Goal: Task Accomplishment & Management: Use online tool/utility

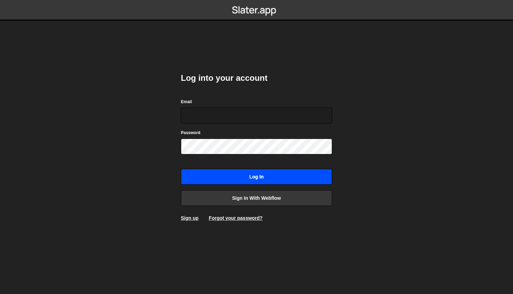
type input "j.m.schmidtks@gmail.com"
click at [256, 176] on input "Log in" at bounding box center [256, 177] width 151 height 16
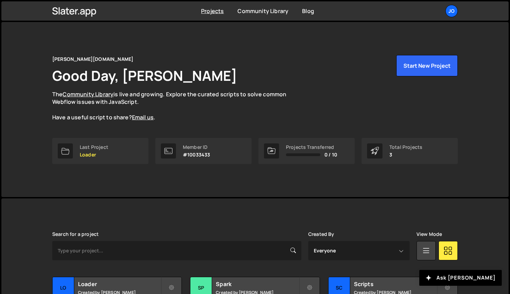
click at [290, 64] on div "[PERSON_NAME][DOMAIN_NAME] Good Day, [PERSON_NAME] The Community Library is liv…" at bounding box center [254, 88] width 405 height 66
click at [414, 67] on button "Start New Project" at bounding box center [426, 65] width 61 height 21
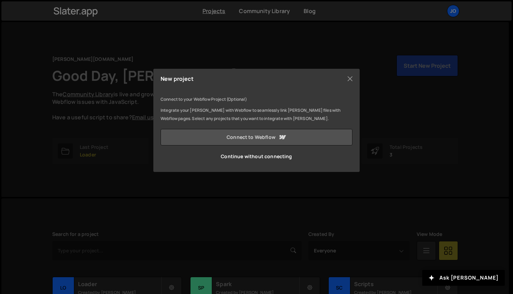
click at [248, 137] on link "Connect to Webflow" at bounding box center [256, 137] width 192 height 16
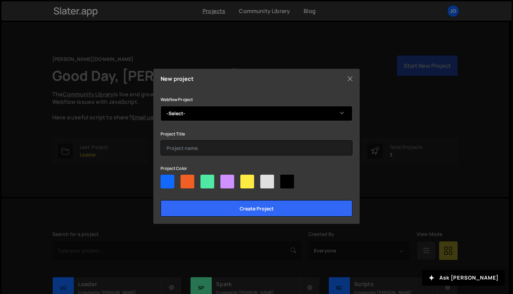
click at [180, 113] on select "-Select- Mo is real" at bounding box center [256, 113] width 192 height 15
select select "68d3d3fa77a42780d77106a3"
click at [160, 106] on select "-Select- Mo is real" at bounding box center [256, 113] width 192 height 15
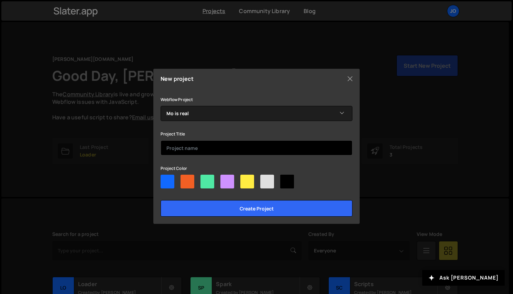
click at [180, 148] on input "text" at bounding box center [256, 147] width 192 height 15
type input "Jaws"
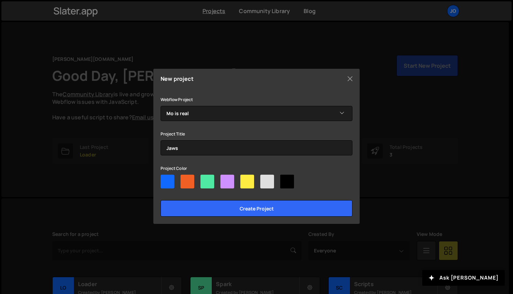
click at [187, 181] on div at bounding box center [187, 182] width 14 height 14
click at [185, 179] on input"] "radio" at bounding box center [182, 177] width 4 height 4
radio input"] "true"
click at [204, 181] on div at bounding box center [207, 182] width 14 height 14
click at [204, 179] on input"] "radio" at bounding box center [202, 177] width 4 height 4
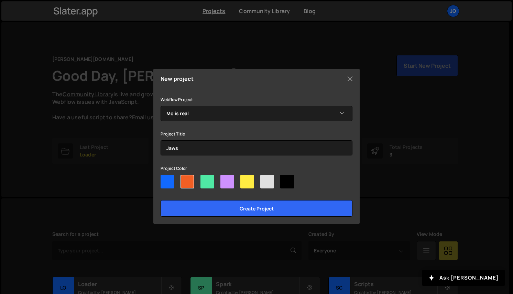
radio input"] "true"
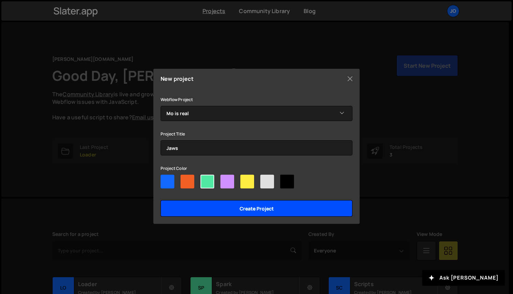
click at [251, 206] on input "Create project" at bounding box center [256, 208] width 192 height 16
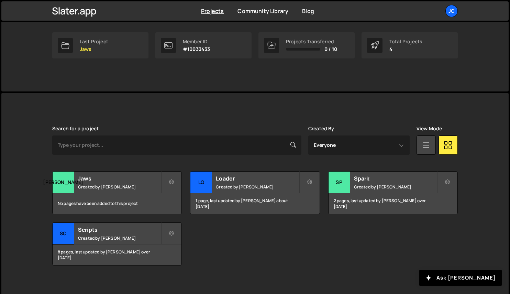
scroll to position [111, 0]
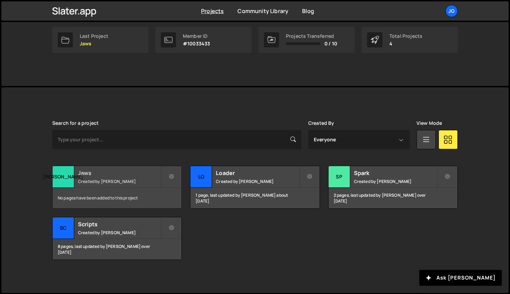
click at [93, 177] on div "Jaws Created by [PERSON_NAME]" at bounding box center [117, 176] width 129 height 21
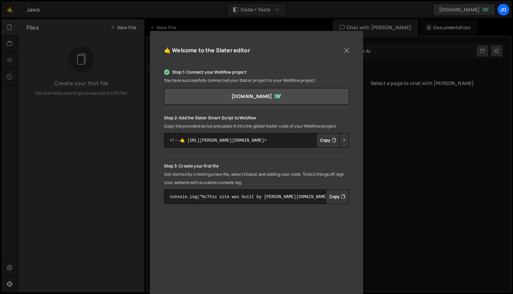
scroll to position [20, 0]
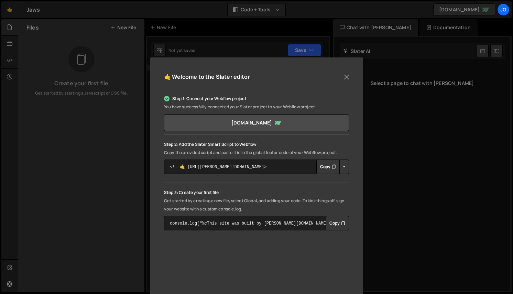
click at [324, 166] on button "Copy" at bounding box center [327, 166] width 23 height 14
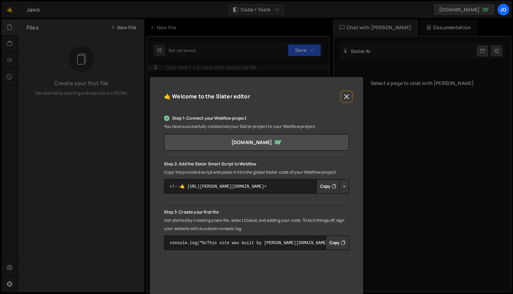
click at [346, 95] on button "Close" at bounding box center [346, 96] width 10 height 10
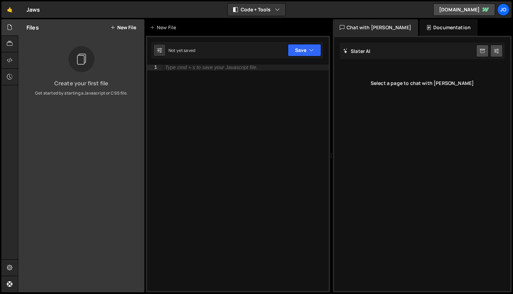
click at [112, 28] on icon at bounding box center [112, 27] width 5 height 5
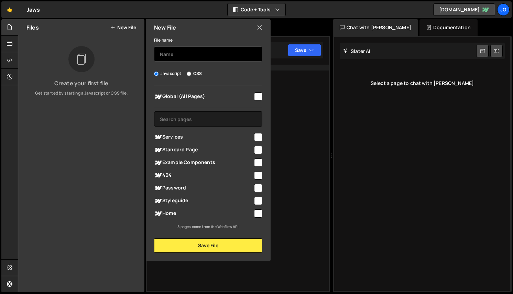
click at [171, 54] on input "text" at bounding box center [208, 53] width 108 height 15
type input "barba"
click at [258, 94] on input "checkbox" at bounding box center [258, 96] width 8 height 8
checkbox input "true"
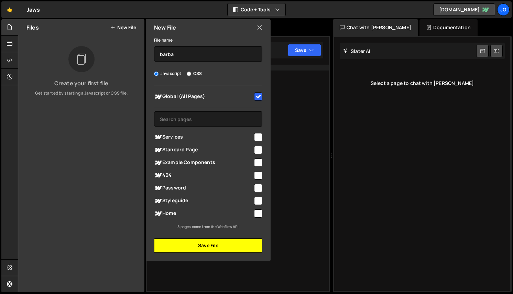
click at [203, 245] on button "Save File" at bounding box center [208, 245] width 108 height 14
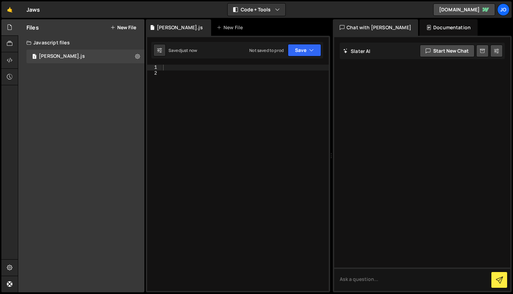
click at [182, 69] on div at bounding box center [244, 183] width 167 height 237
paste textarea "}"
type textarea "}"
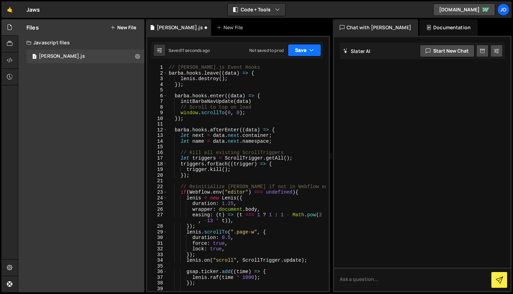
click at [297, 48] on button "Save" at bounding box center [304, 50] width 33 height 12
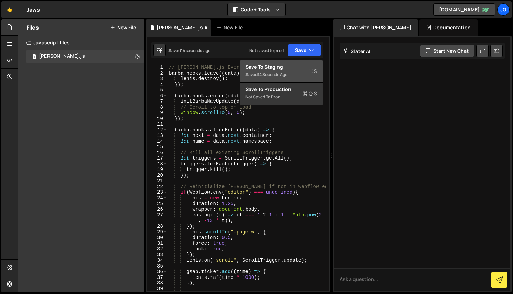
click at [266, 68] on div "Save to Staging S" at bounding box center [280, 67] width 71 height 7
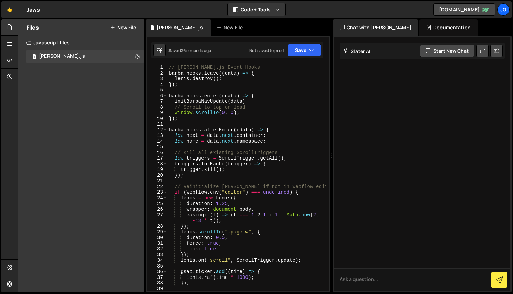
click at [188, 126] on div "// Barba.js Event Hooks barba . hooks . leave (( data ) => { lenis . destroy ( …" at bounding box center [246, 183] width 158 height 237
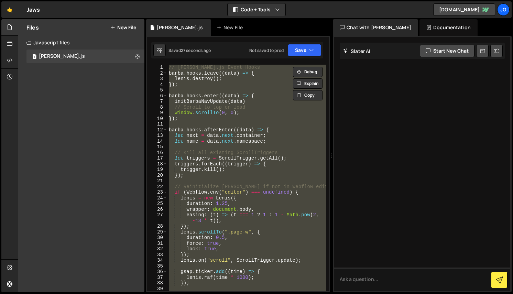
paste textarea "</script>"
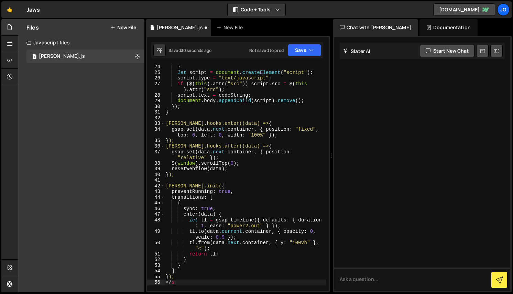
type textarea "<"
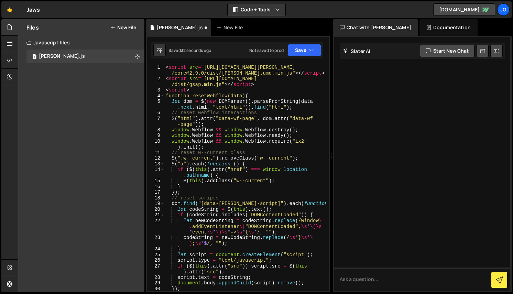
scroll to position [0, 0]
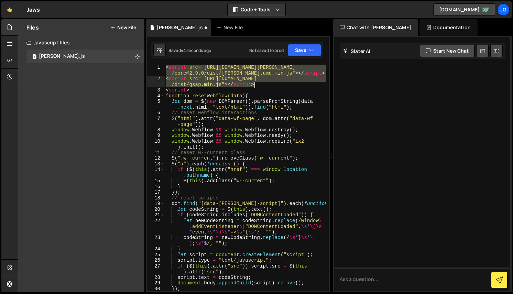
drag, startPoint x: 165, startPoint y: 66, endPoint x: 262, endPoint y: 83, distance: 98.4
click at [262, 83] on div "< script src = "https://cdn.jsdelivr.net/npm/@barba /core@2.9.0/dist/barba.umd.…" at bounding box center [244, 186] width 161 height 243
type textarea "<script src="https://cdn.jsdelivr.net/npm/@barba/core@2.9.0/dist/barba.umd.min.…"
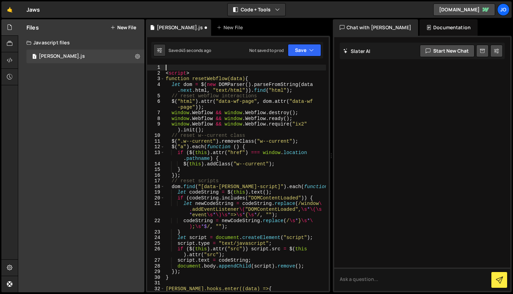
type textarea "<script>"
click at [203, 70] on div "< script > function resetWebflow(data) { let dom = $ ( new DOMParser ( ) . pars…" at bounding box center [244, 186] width 161 height 243
click at [201, 70] on div "< script > function resetWebflow(data) { let dom = $ ( new DOMParser ( ) . pars…" at bounding box center [244, 186] width 161 height 243
click at [195, 73] on div "< script > function resetWebflow(data) { let dom = $ ( new DOMParser ( ) . pars…" at bounding box center [244, 186] width 161 height 243
type textarea "<script>"
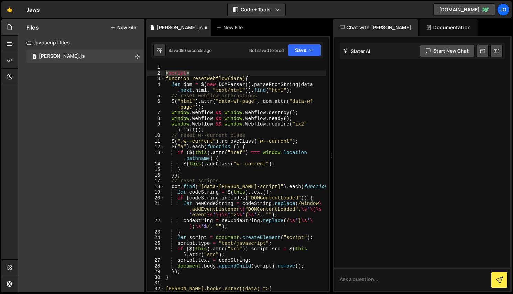
drag, startPoint x: 199, startPoint y: 72, endPoint x: 166, endPoint y: 72, distance: 33.0
click at [166, 72] on div "< script > function resetWebflow(data) { let dom = $ ( new DOMParser ( ) . pars…" at bounding box center [244, 186] width 161 height 243
type textarea "function resetWebflow(data) {"
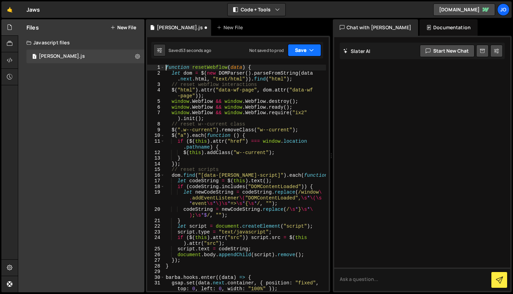
click at [302, 52] on button "Save" at bounding box center [304, 50] width 33 height 12
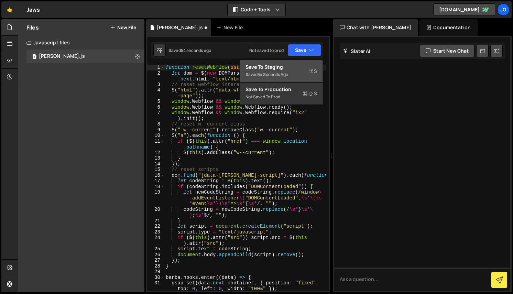
click at [273, 71] on div "54 seconds ago" at bounding box center [272, 74] width 31 height 6
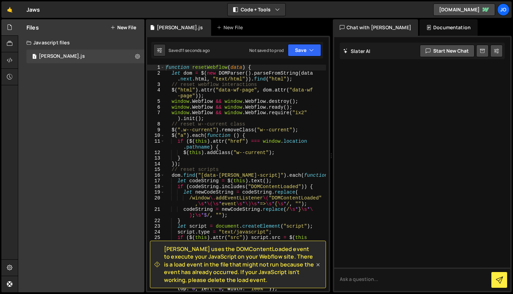
click at [320, 264] on icon at bounding box center [317, 264] width 7 height 7
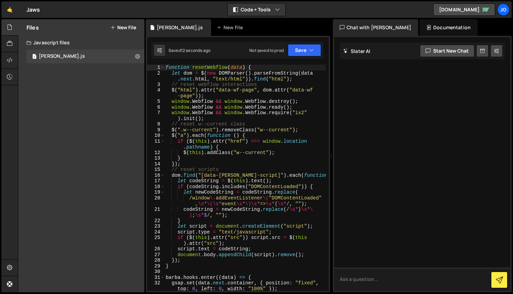
click at [355, 277] on textarea at bounding box center [422, 278] width 176 height 23
type textarea "d"
type textarea "delete the load event if it clashes with slater setup"
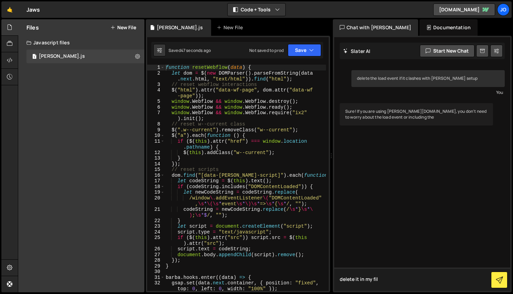
type textarea "delete it in my file"
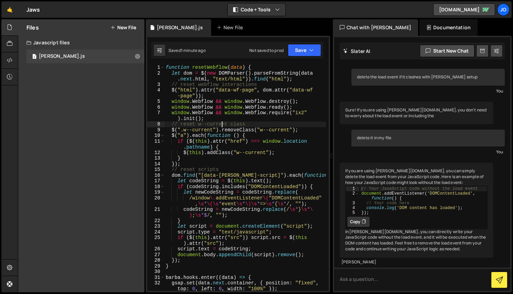
click at [223, 121] on div "function resetWebflow ( data ) { let dom = $ ( new DOMParser ( ) . parseFromStr…" at bounding box center [244, 183] width 161 height 237
type textarea "});"
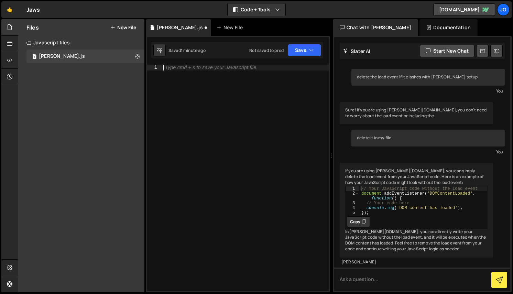
paste textarea "}"
type textarea "}"
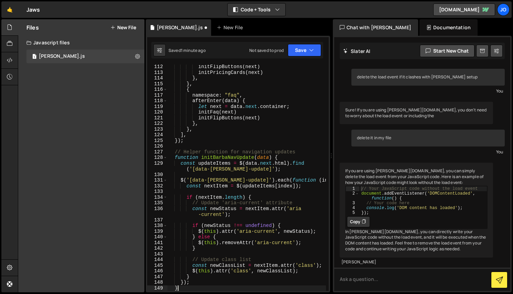
scroll to position [658, 0]
click at [305, 50] on button "Save" at bounding box center [304, 50] width 33 height 12
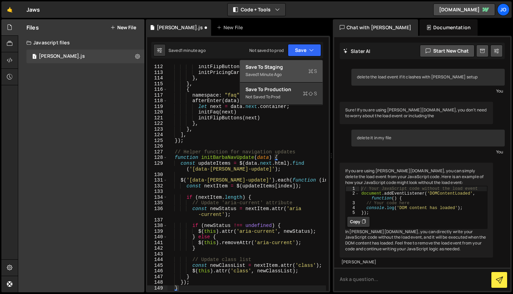
click at [276, 71] on div "Saved 1 minute ago" at bounding box center [280, 74] width 71 height 8
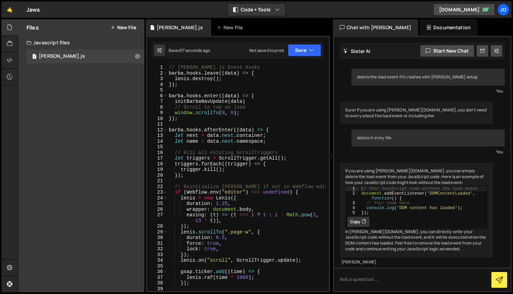
scroll to position [0, 0]
click at [298, 51] on button "Save" at bounding box center [304, 50] width 33 height 12
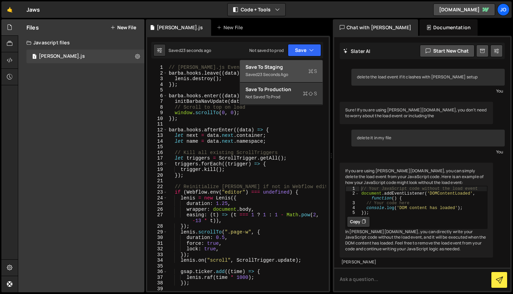
click at [274, 72] on div "23 seconds ago" at bounding box center [272, 74] width 31 height 6
